Goal: Transaction & Acquisition: Purchase product/service

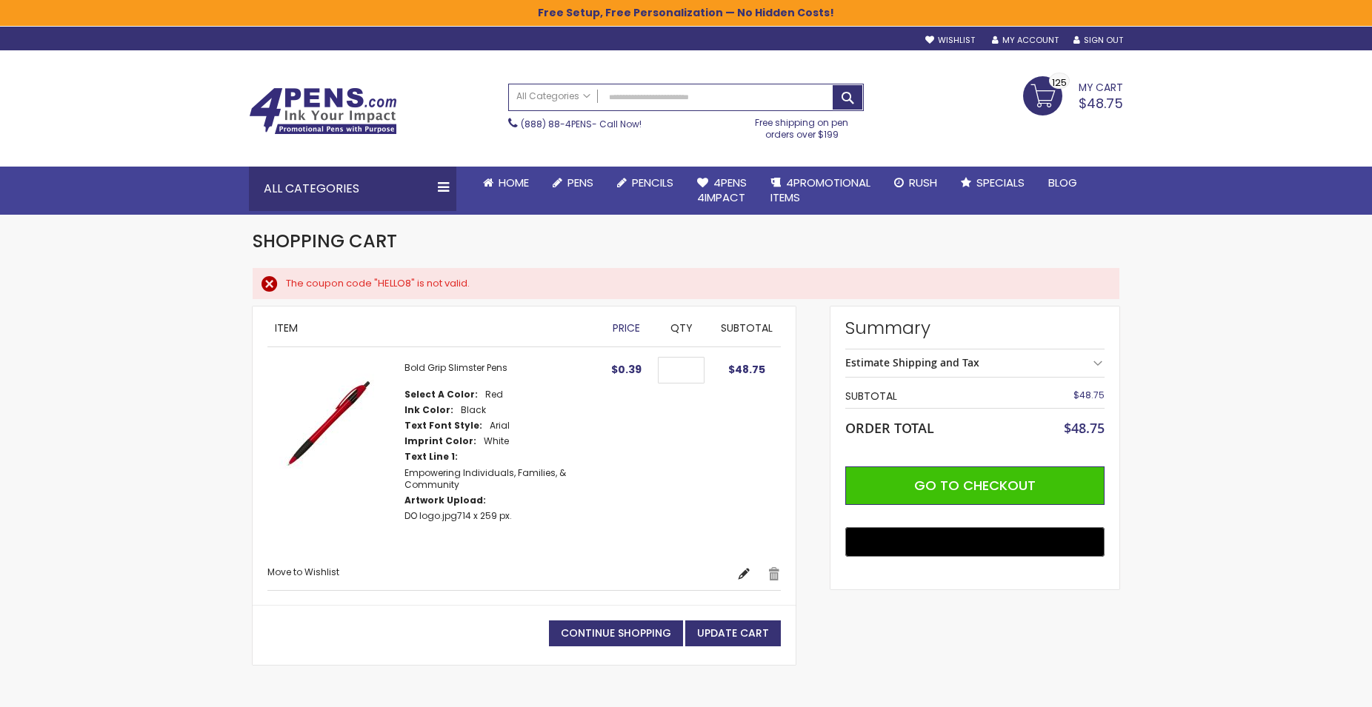
click at [744, 567] on link "Edit" at bounding box center [743, 574] width 13 height 15
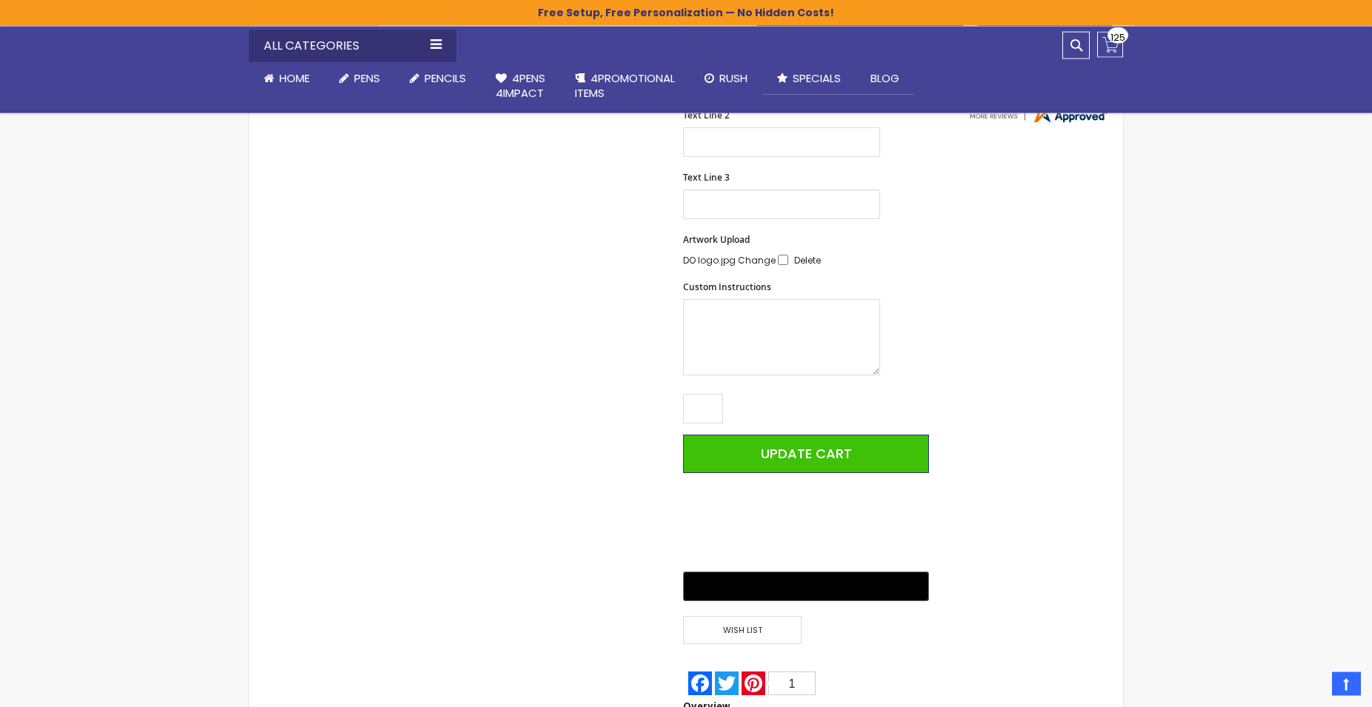
scroll to position [604, 0]
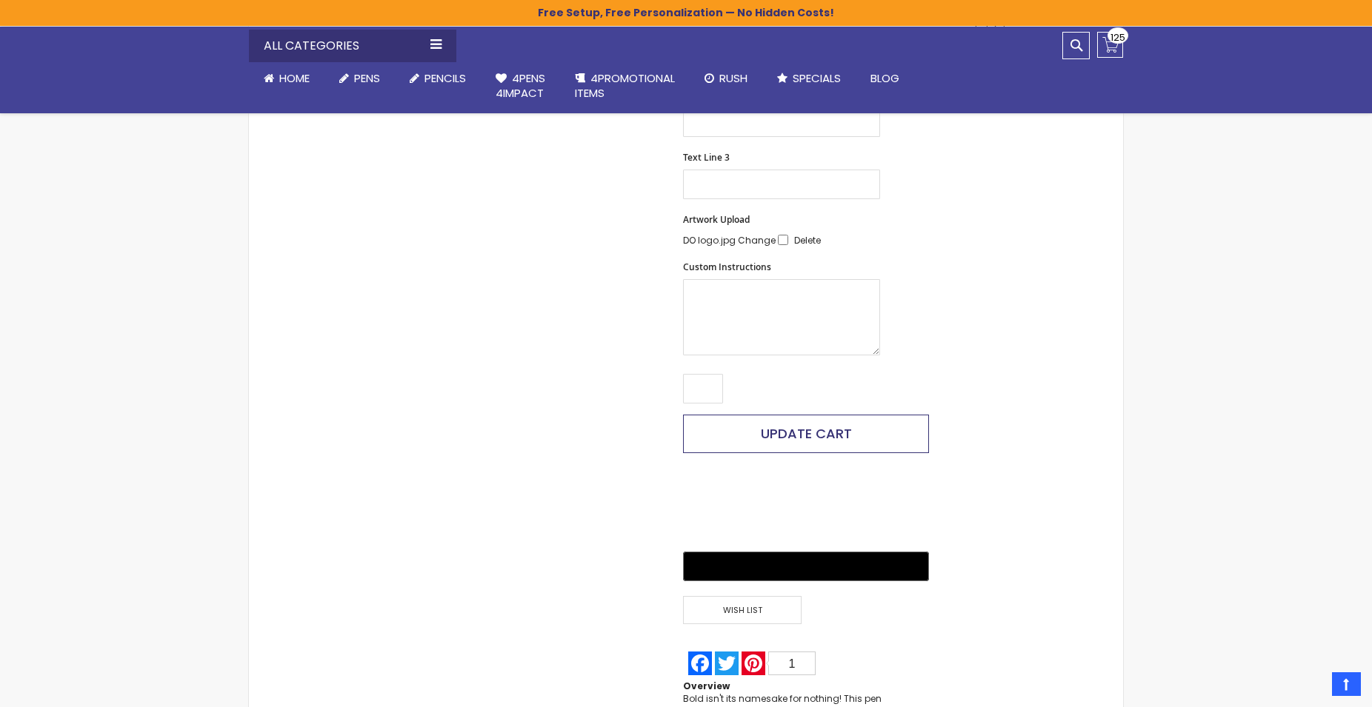
click at [806, 429] on span "Update Cart" at bounding box center [806, 433] width 91 height 19
